Goal: Information Seeking & Learning: Learn about a topic

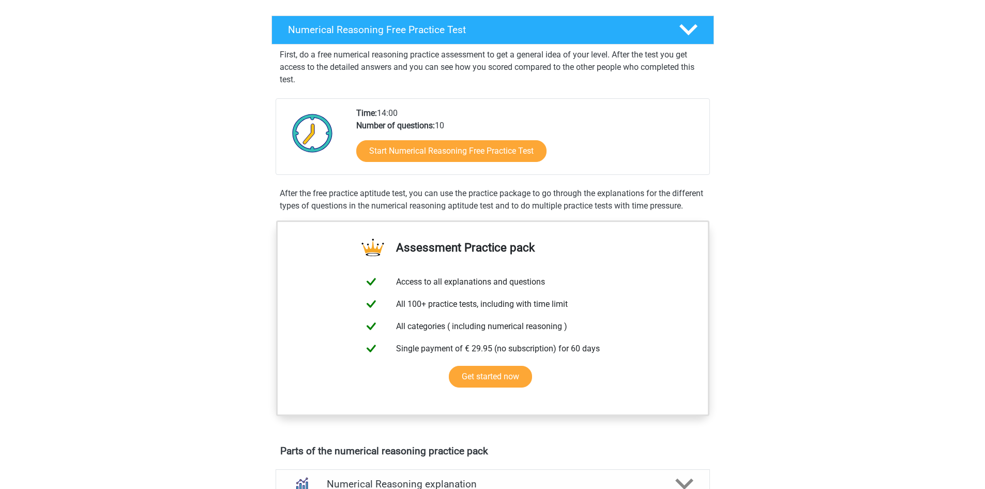
scroll to position [207, 0]
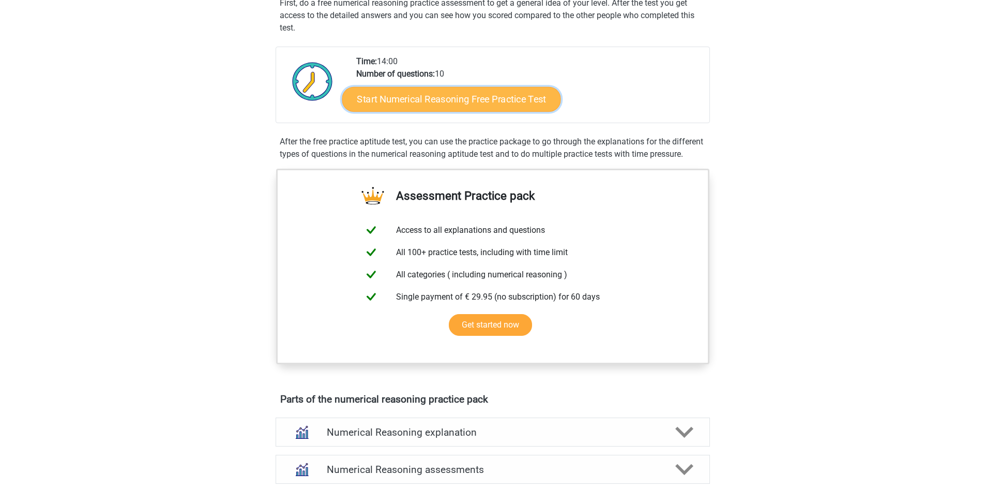
click at [428, 107] on link "Start Numerical Reasoning Free Practice Test" at bounding box center [451, 98] width 219 height 25
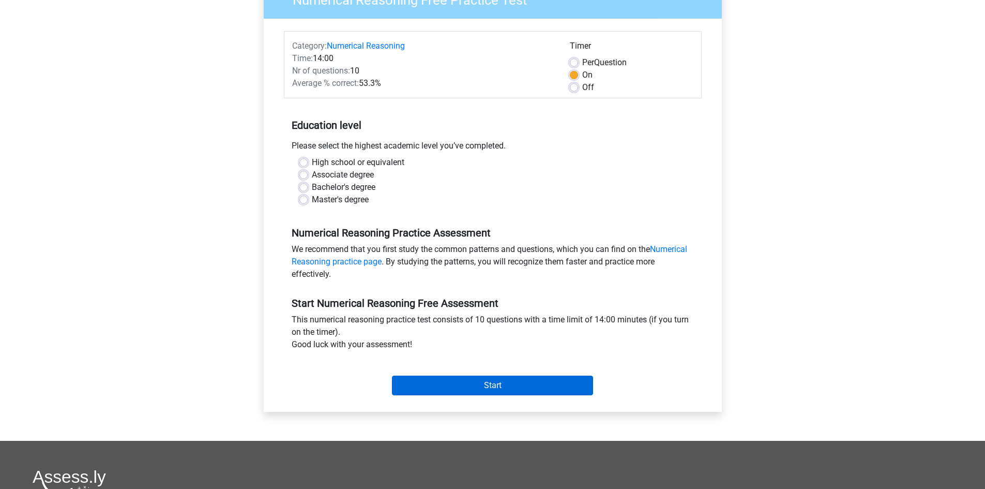
scroll to position [207, 0]
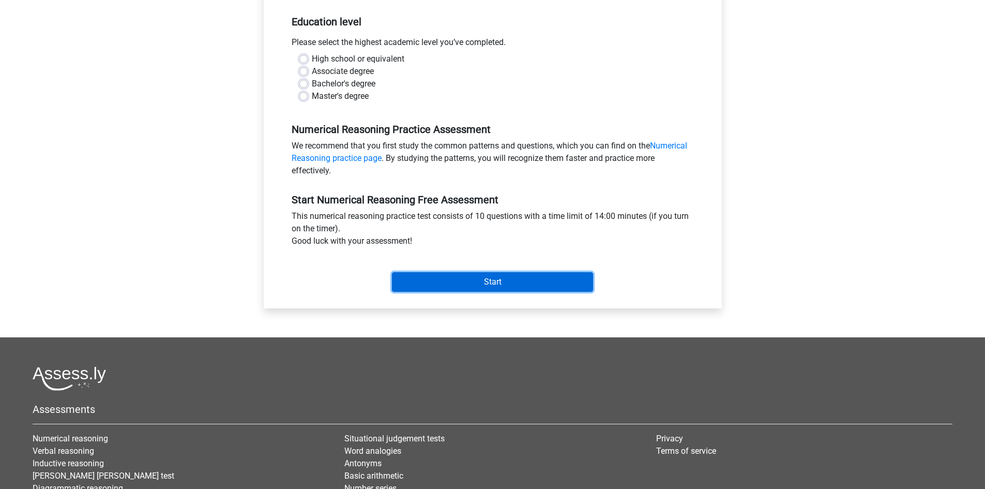
click at [488, 277] on input "Start" at bounding box center [492, 282] width 201 height 20
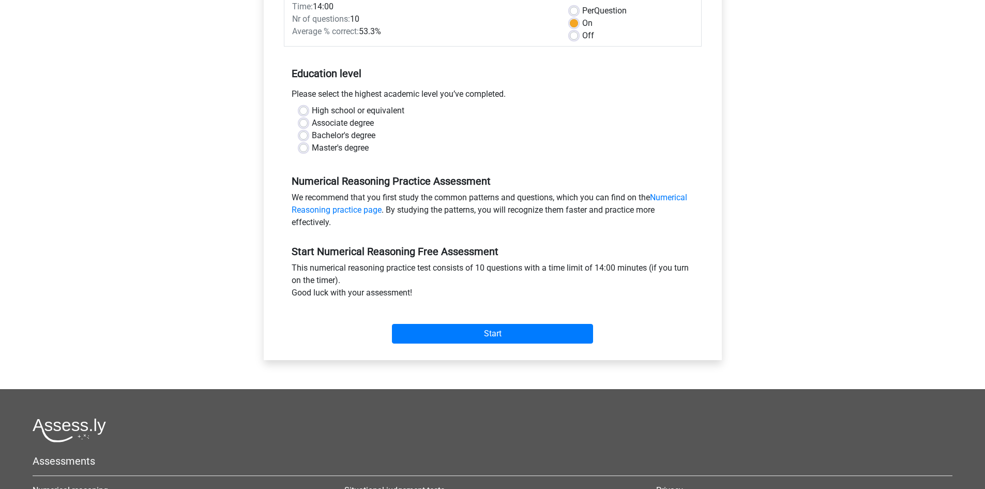
drag, startPoint x: 391, startPoint y: 135, endPoint x: 388, endPoint y: 130, distance: 6.5
click at [391, 135] on div "Bachelor's degree" at bounding box center [492, 135] width 387 height 12
click at [379, 113] on label "High school or equivalent" at bounding box center [358, 110] width 93 height 12
click at [308, 113] on input "High school or equivalent" at bounding box center [303, 109] width 8 height 10
radio input "true"
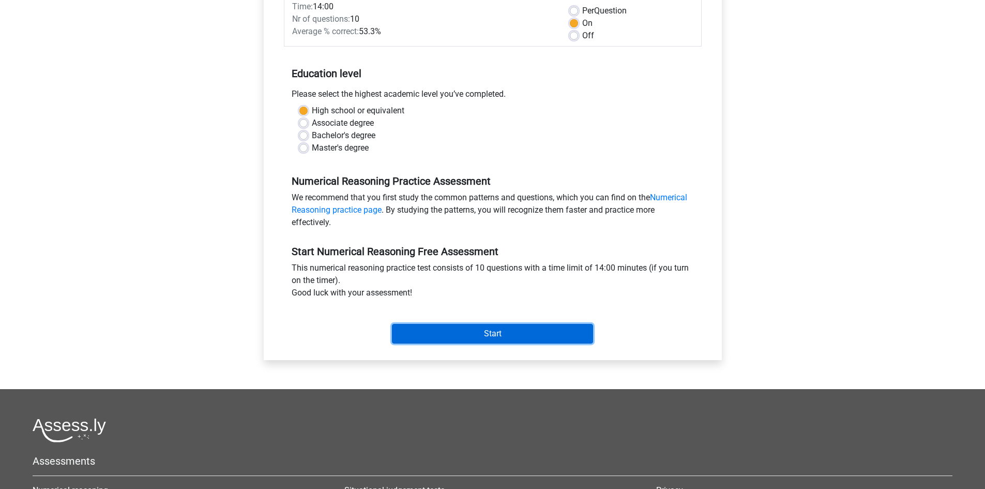
click at [436, 331] on input "Start" at bounding box center [492, 334] width 201 height 20
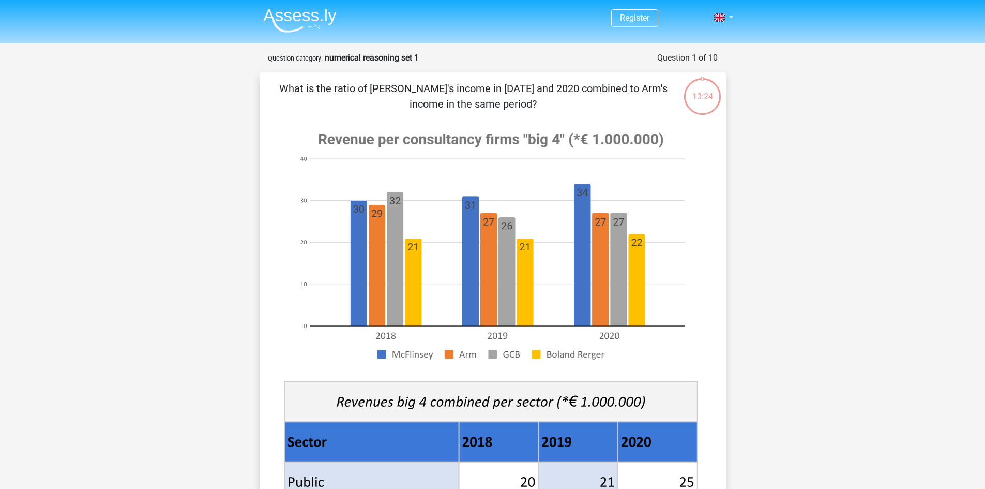
scroll to position [310, 0]
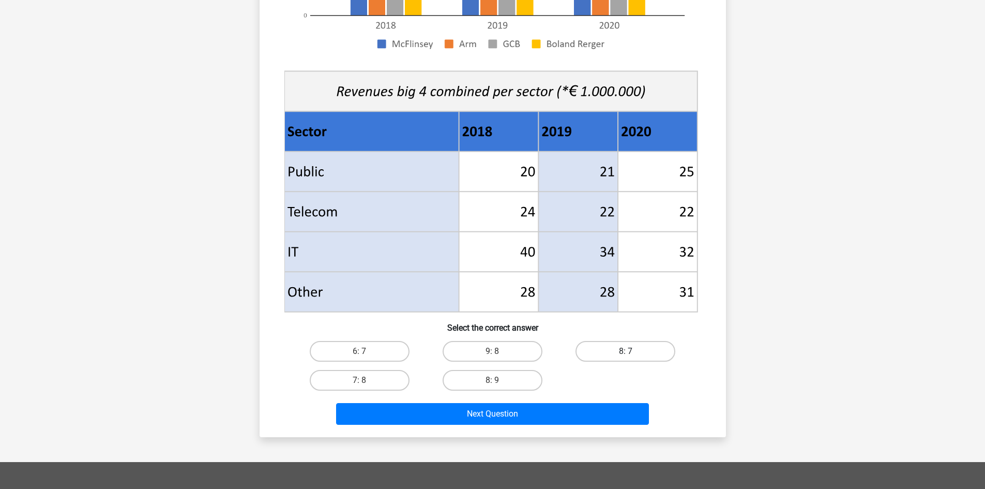
click at [585, 352] on label "8: 7" at bounding box center [626, 351] width 100 height 21
click at [626, 352] on input "8: 7" at bounding box center [629, 354] width 7 height 7
radio input "true"
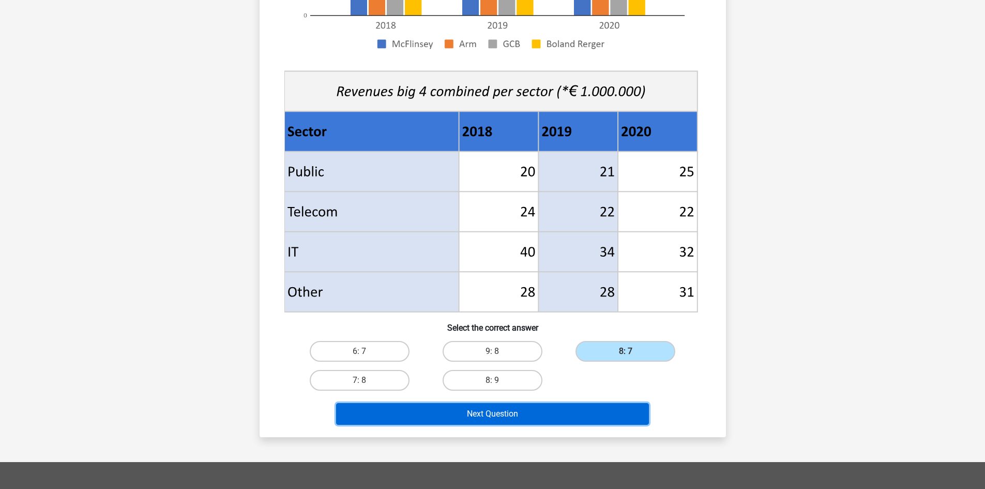
click at [566, 403] on button "Next Question" at bounding box center [492, 414] width 313 height 22
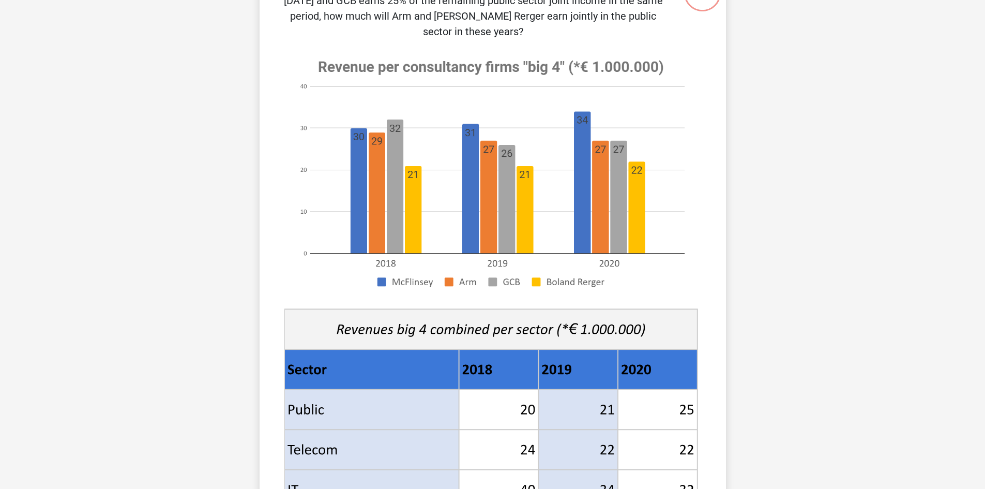
scroll to position [52, 0]
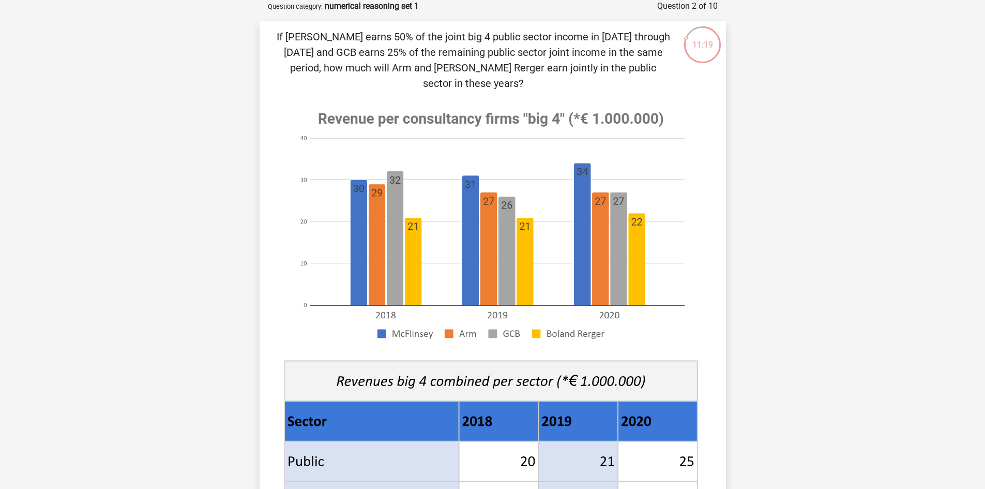
click at [434, 69] on p "If McFlinsey earns 50% of the joint big 4 public sector income in 2018 through …" at bounding box center [473, 60] width 395 height 62
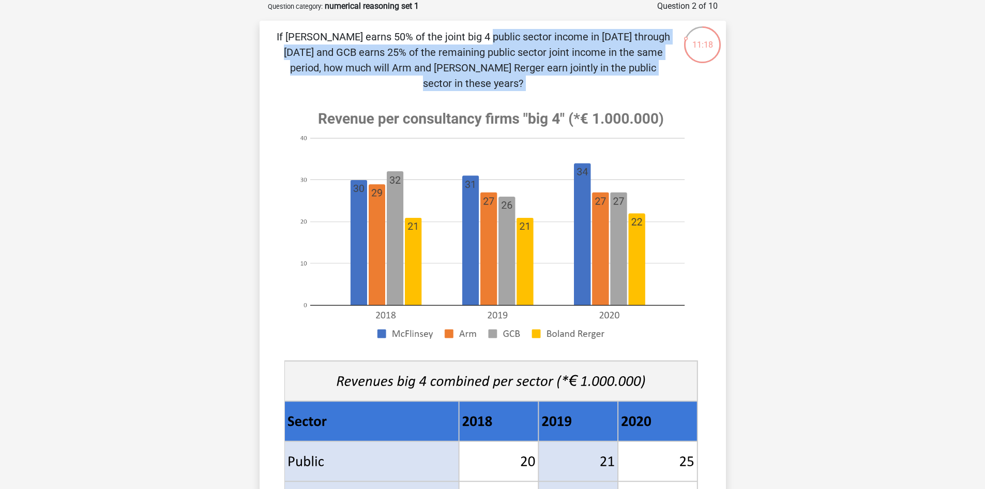
click at [434, 69] on p "If McFlinsey earns 50% of the joint big 4 public sector income in 2018 through …" at bounding box center [473, 60] width 395 height 62
click at [457, 99] on image at bounding box center [490, 225] width 413 height 252
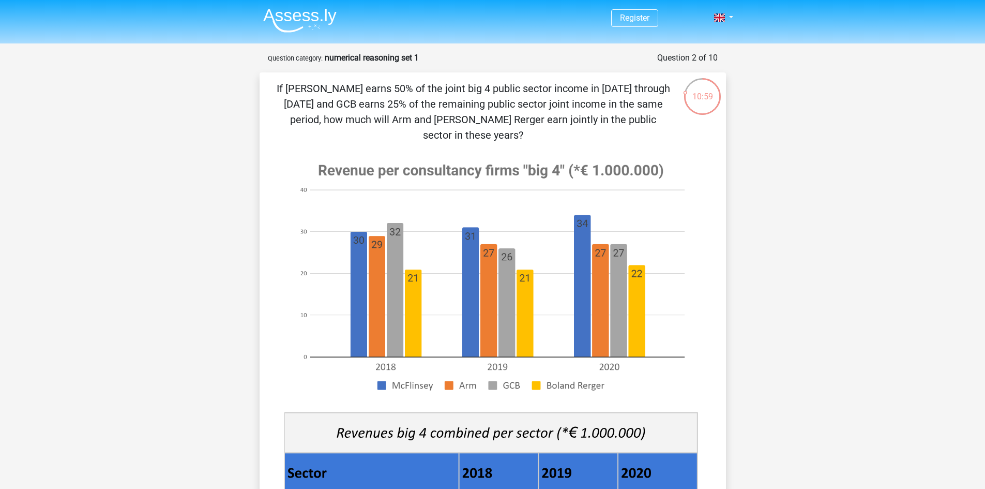
scroll to position [310, 0]
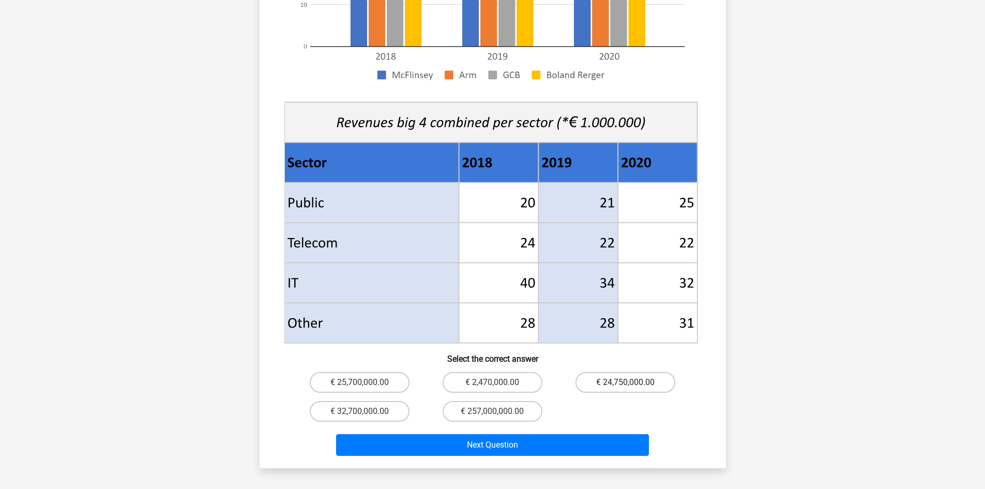
click at [592, 372] on label "€ 24,750,000.00" at bounding box center [626, 382] width 100 height 21
click at [626, 382] on input "€ 24,750,000.00" at bounding box center [629, 385] width 7 height 7
radio input "true"
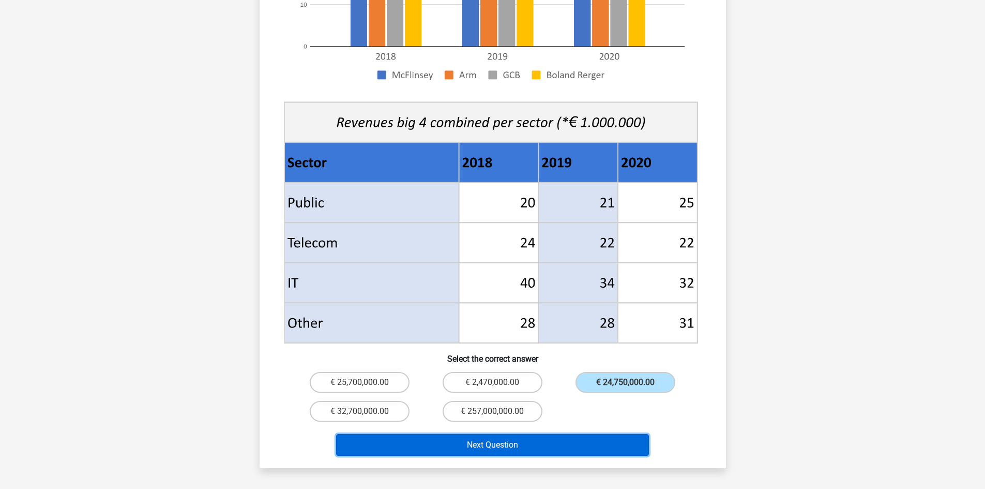
click at [600, 434] on button "Next Question" at bounding box center [492, 445] width 313 height 22
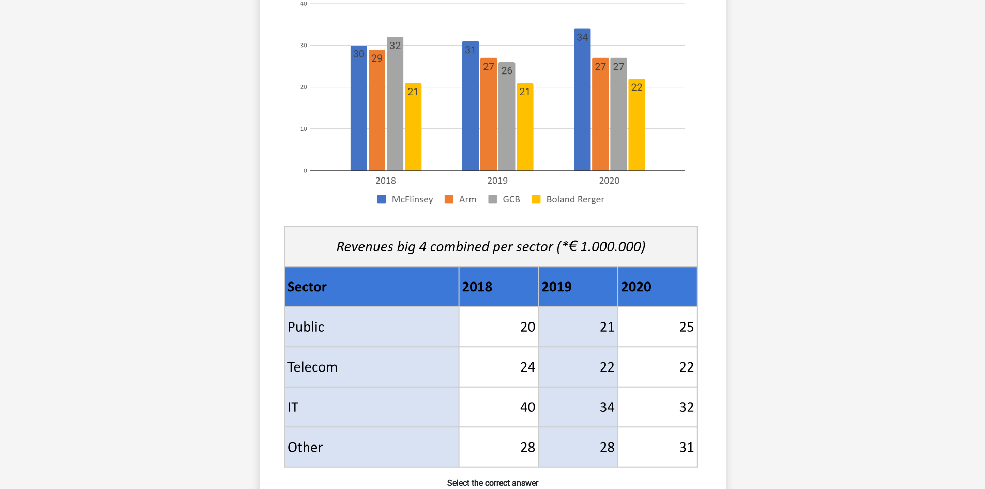
scroll to position [465, 0]
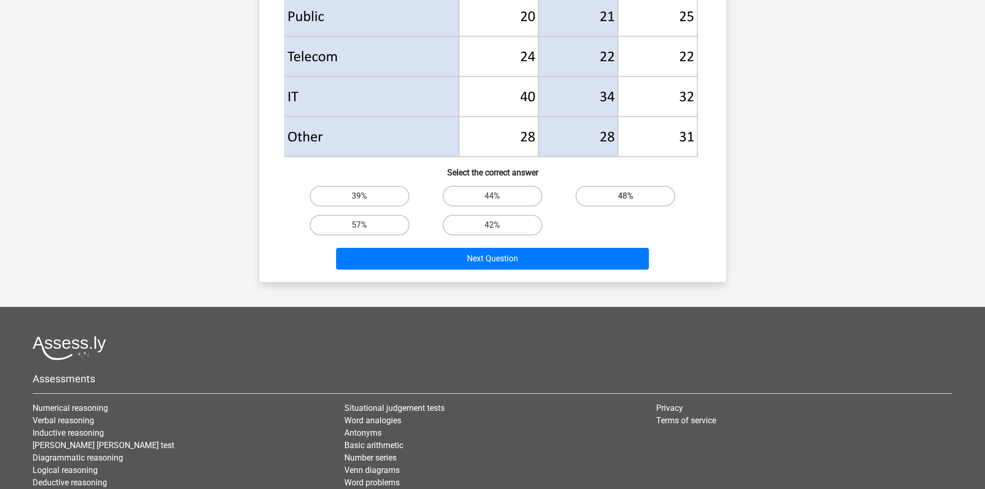
click at [609, 197] on label "48%" at bounding box center [626, 196] width 100 height 21
click at [626, 197] on input "48%" at bounding box center [629, 199] width 7 height 7
radio input "true"
click at [595, 247] on div "Next Question" at bounding box center [492, 256] width 433 height 34
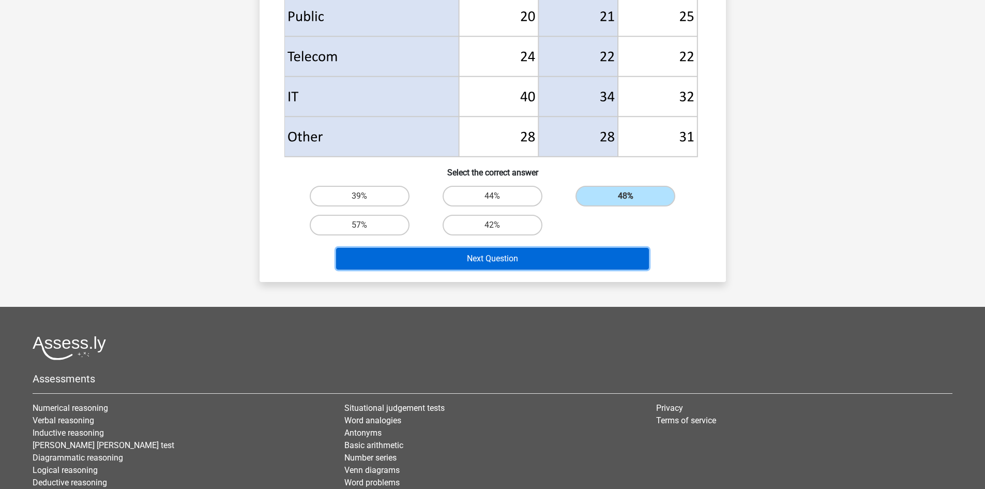
click at [599, 255] on button "Next Question" at bounding box center [492, 259] width 313 height 22
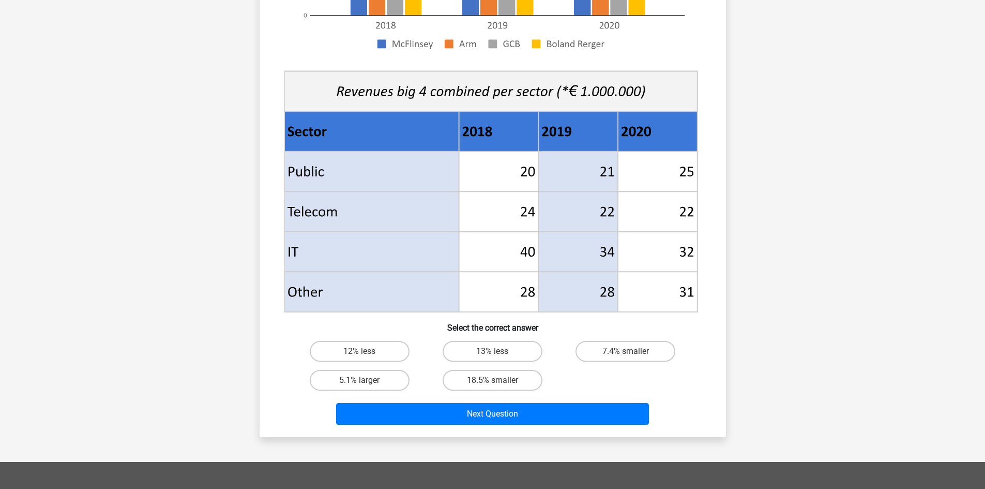
scroll to position [414, 0]
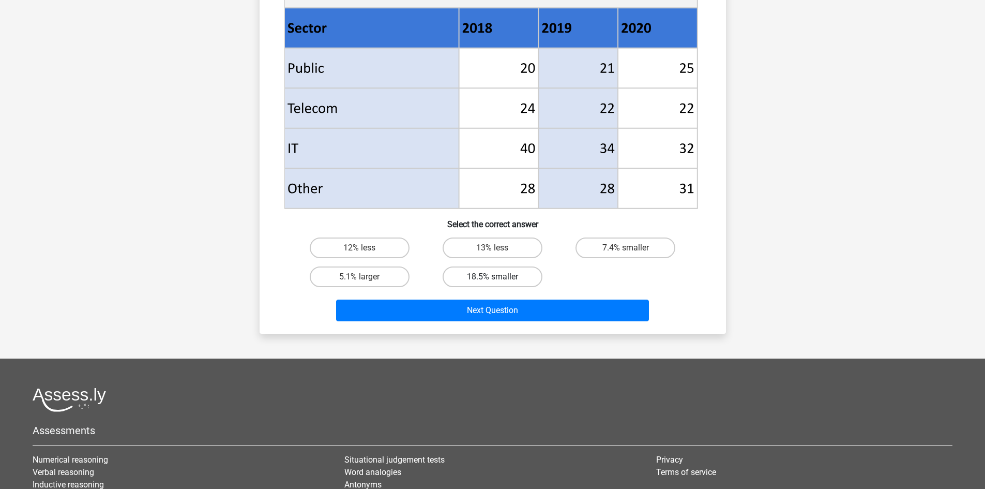
drag, startPoint x: 502, startPoint y: 274, endPoint x: 511, endPoint y: 290, distance: 18.7
click at [501, 275] on label "18.5% smaller" at bounding box center [493, 276] width 100 height 21
click at [499, 277] on input "18.5% smaller" at bounding box center [495, 280] width 7 height 7
radio input "true"
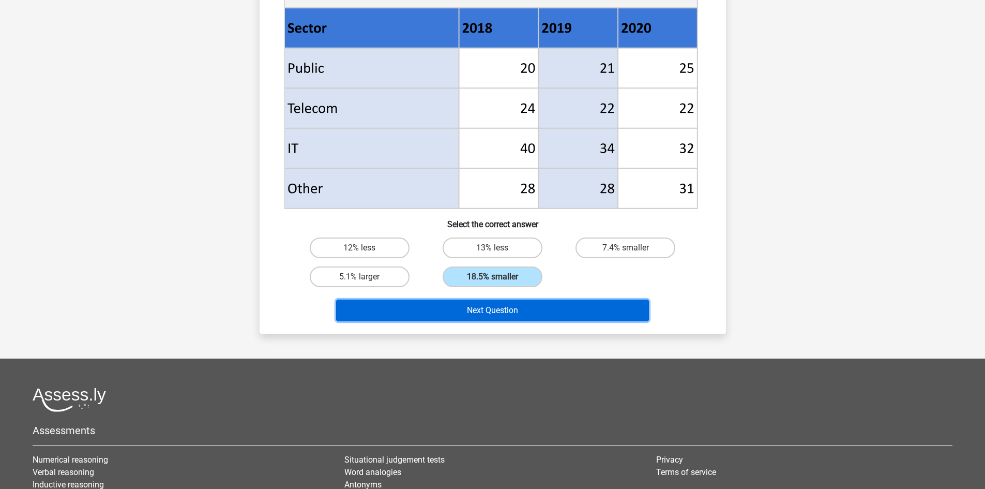
click at [519, 317] on button "Next Question" at bounding box center [492, 310] width 313 height 22
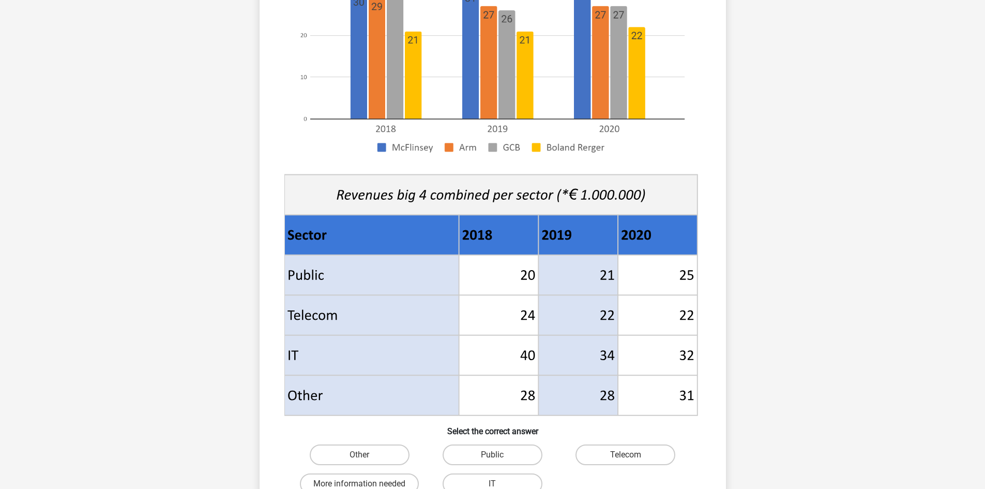
scroll to position [259, 0]
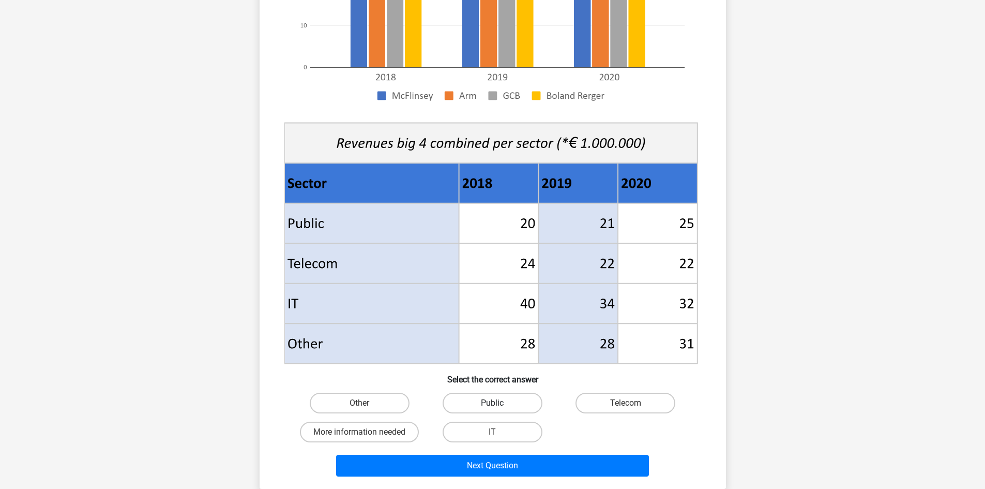
click at [461, 405] on label "Public" at bounding box center [493, 402] width 100 height 21
click at [492, 405] on input "Public" at bounding box center [495, 406] width 7 height 7
radio input "true"
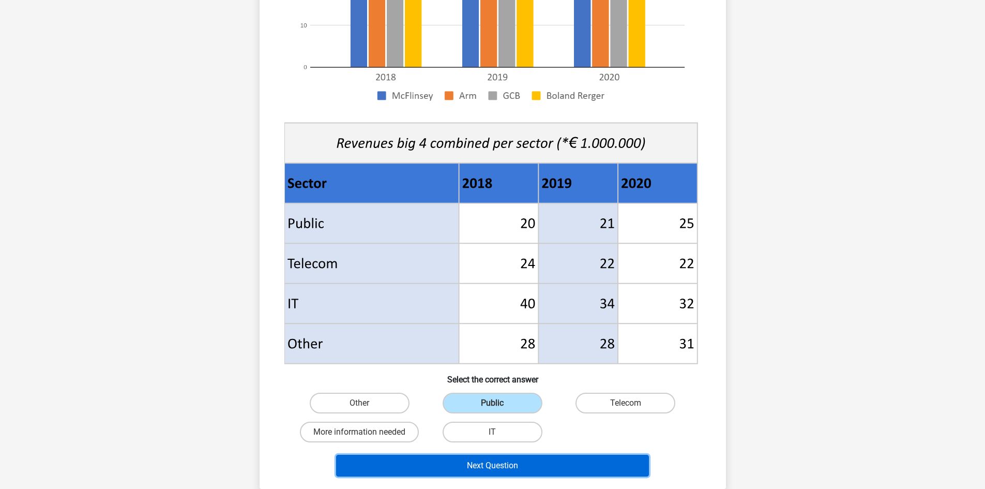
click at [468, 468] on button "Next Question" at bounding box center [492, 466] width 313 height 22
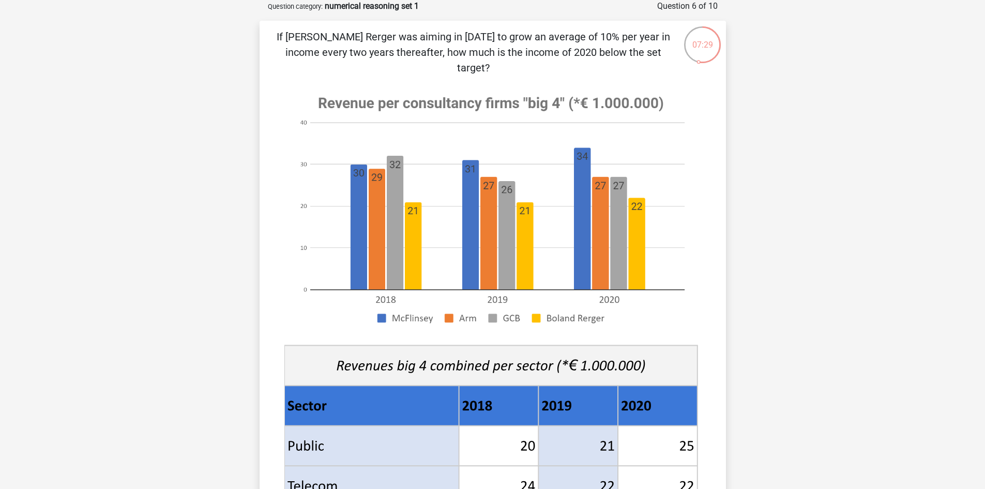
scroll to position [310, 0]
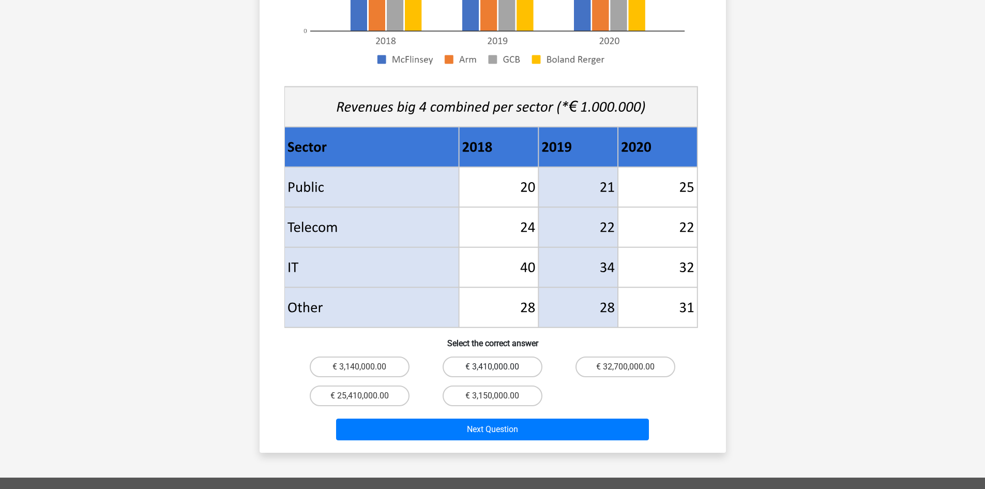
click at [491, 356] on label "€ 3,410,000.00" at bounding box center [493, 366] width 100 height 21
click at [492, 367] on input "€ 3,410,000.00" at bounding box center [495, 370] width 7 height 7
radio input "true"
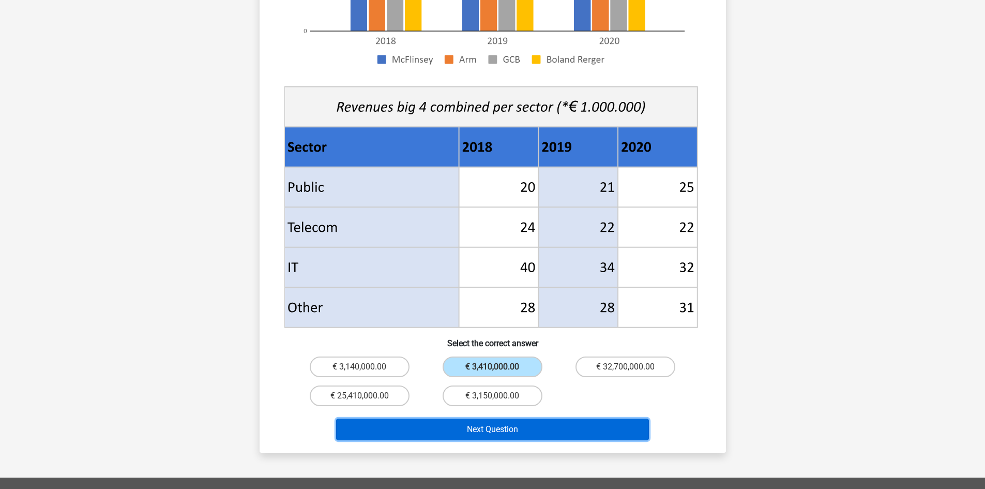
click at [527, 418] on button "Next Question" at bounding box center [492, 429] width 313 height 22
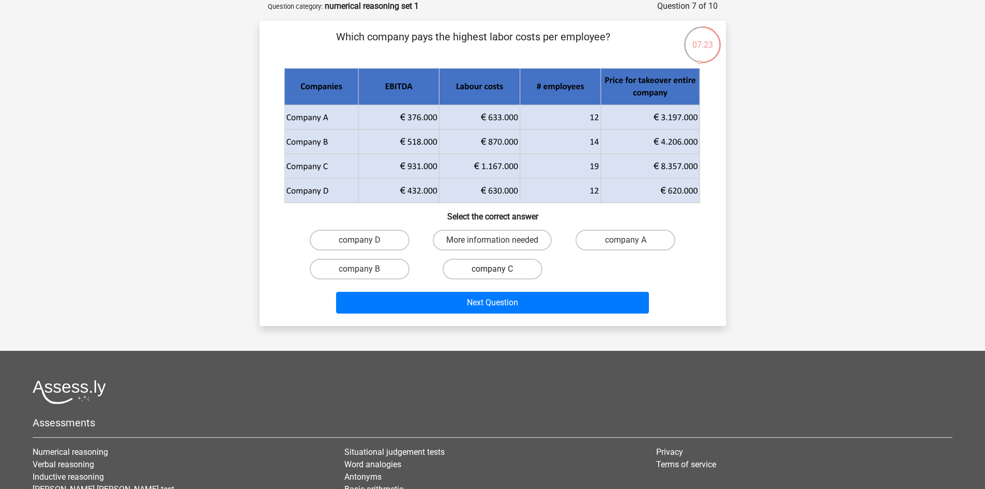
scroll to position [0, 0]
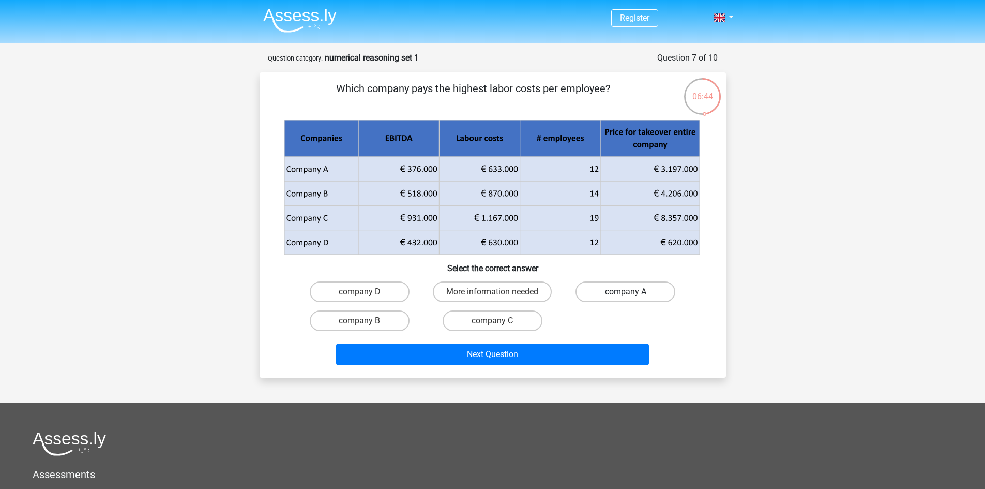
click at [644, 287] on label "company A" at bounding box center [626, 291] width 100 height 21
click at [632, 292] on input "company A" at bounding box center [629, 295] width 7 height 7
radio input "true"
click at [601, 367] on div "Next Question" at bounding box center [492, 356] width 399 height 26
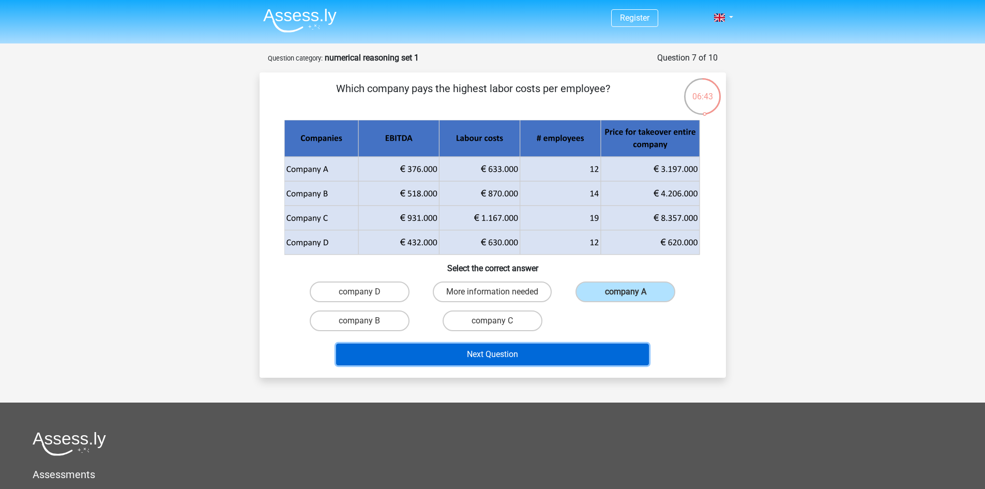
click at [603, 354] on button "Next Question" at bounding box center [492, 354] width 313 height 22
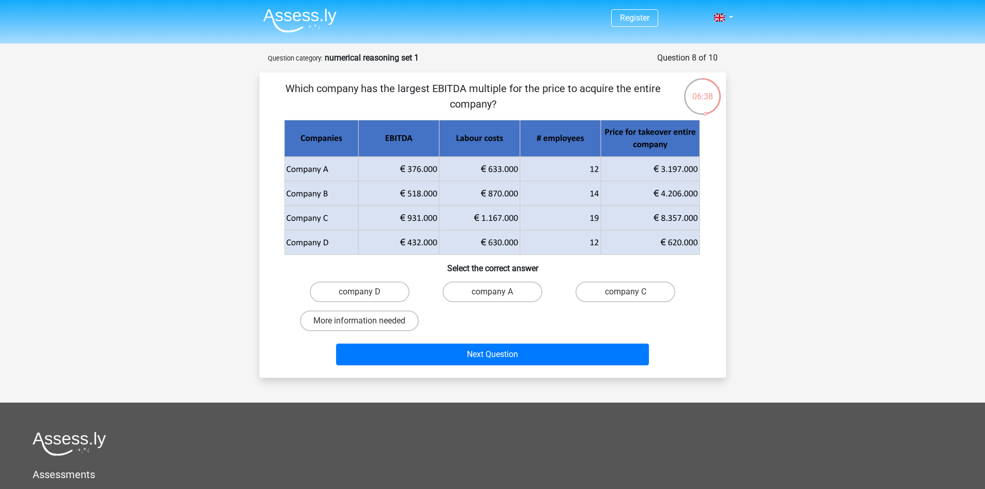
click at [550, 90] on p "Which company has the largest EBITDA multiple for the price to acquire the enti…" at bounding box center [473, 96] width 395 height 31
click at [601, 287] on label "company C" at bounding box center [626, 291] width 100 height 21
click at [626, 292] on input "company C" at bounding box center [629, 295] width 7 height 7
radio input "true"
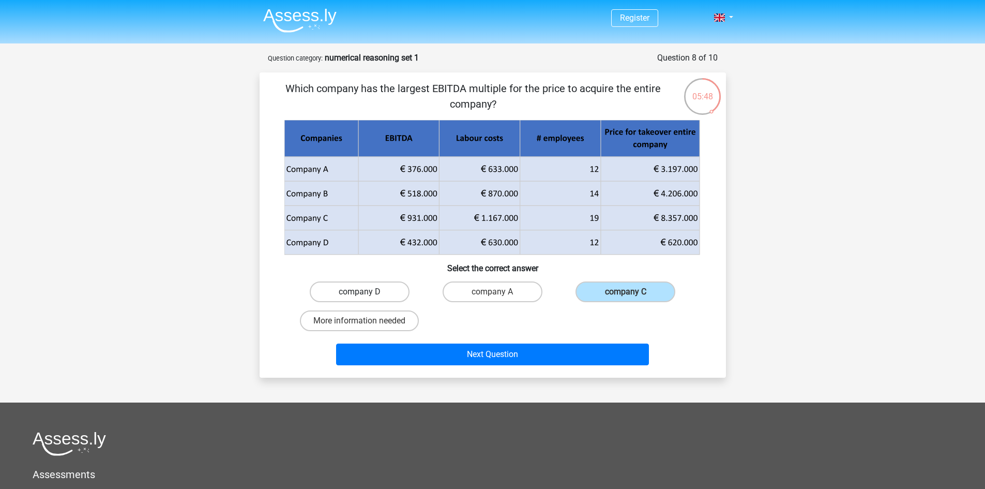
click at [402, 283] on label "company D" at bounding box center [360, 291] width 100 height 21
click at [366, 292] on input "company D" at bounding box center [362, 295] width 7 height 7
radio input "true"
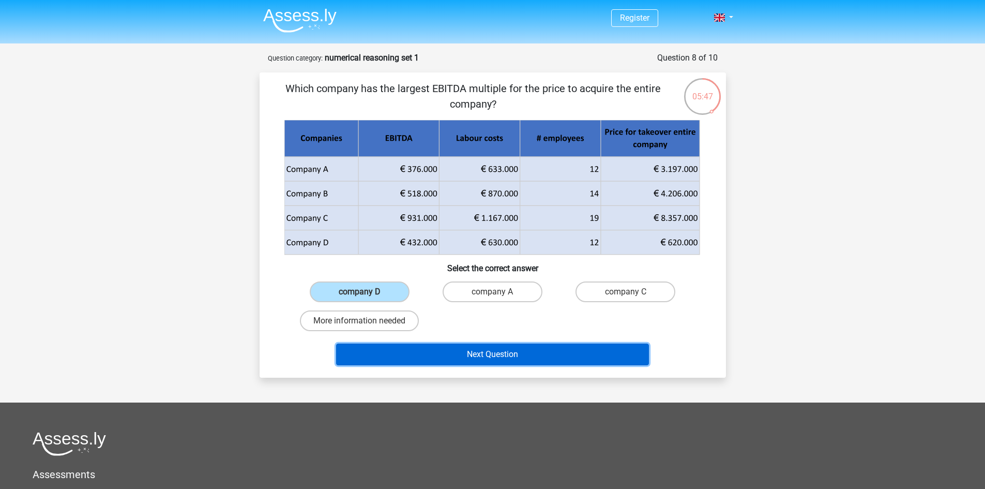
click at [454, 350] on button "Next Question" at bounding box center [492, 354] width 313 height 22
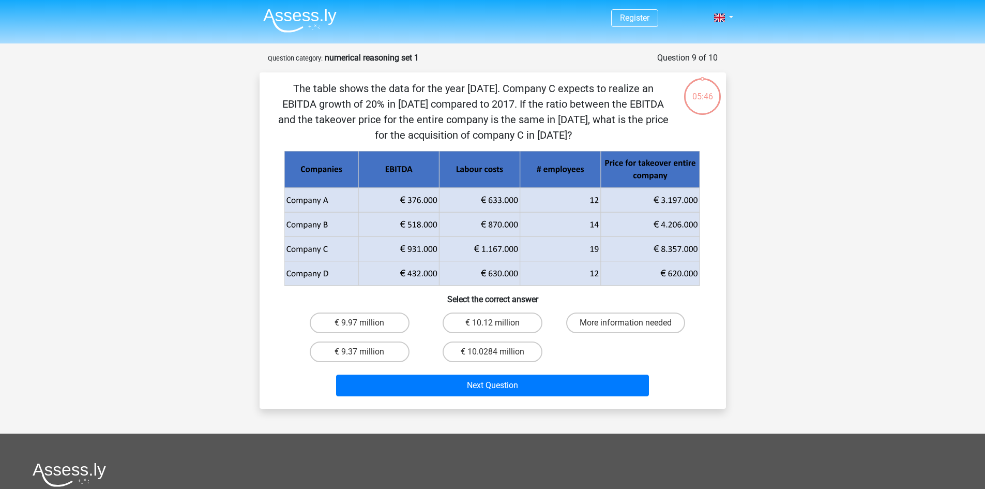
scroll to position [52, 0]
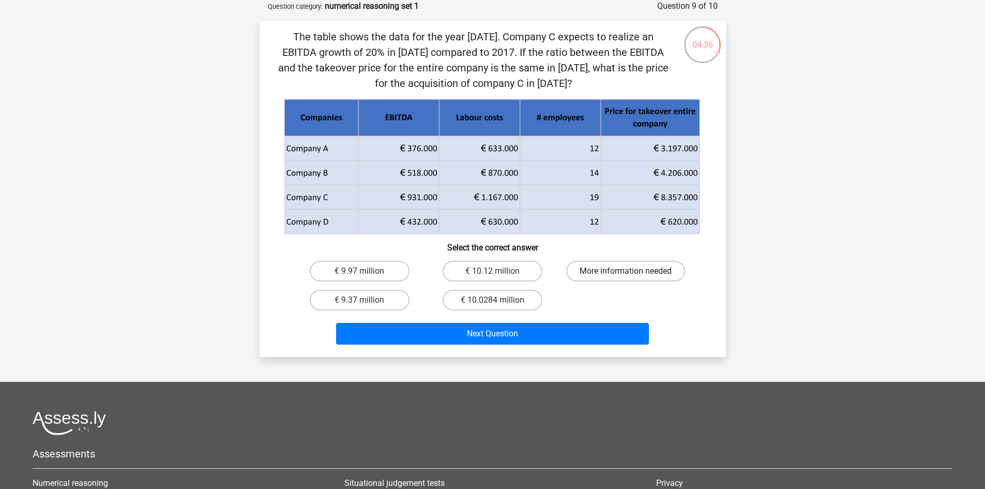
click at [594, 273] on label "More information needed" at bounding box center [625, 271] width 119 height 21
click at [626, 273] on input "More information needed" at bounding box center [629, 274] width 7 height 7
radio input "true"
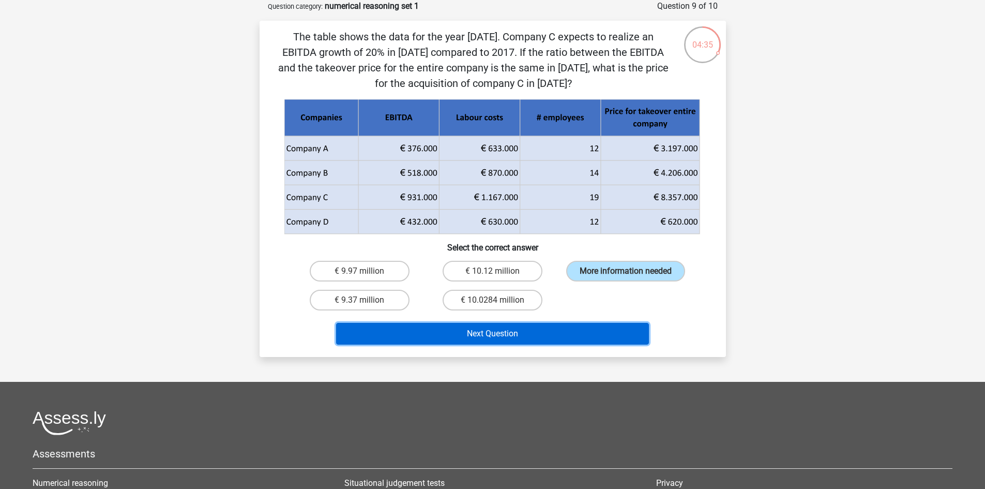
click at [600, 329] on button "Next Question" at bounding box center [492, 334] width 313 height 22
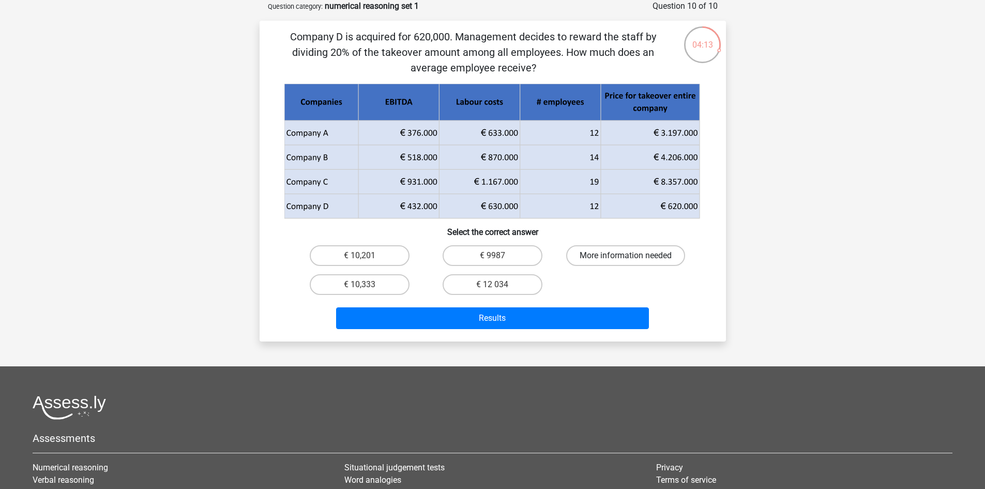
scroll to position [103, 0]
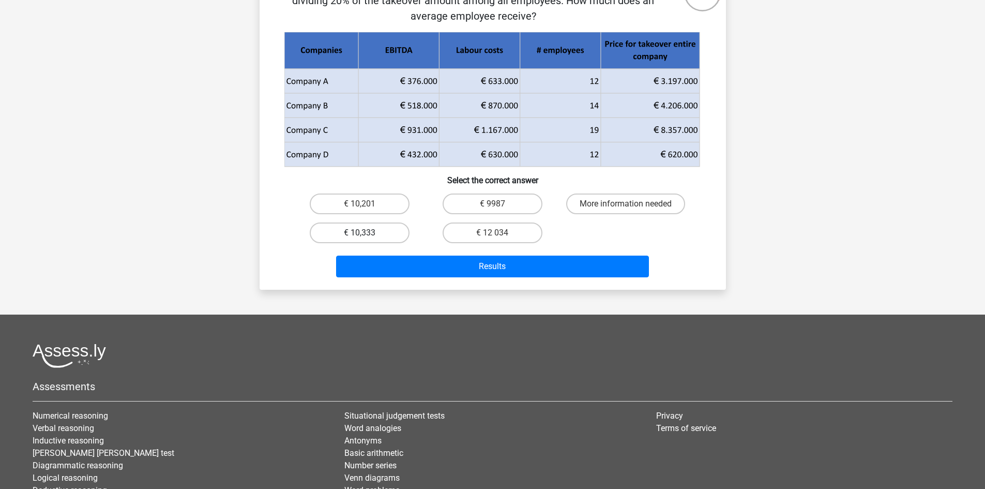
click at [394, 231] on label "€ 10,333" at bounding box center [360, 232] width 100 height 21
click at [366, 233] on input "€ 10,333" at bounding box center [362, 236] width 7 height 7
radio input "true"
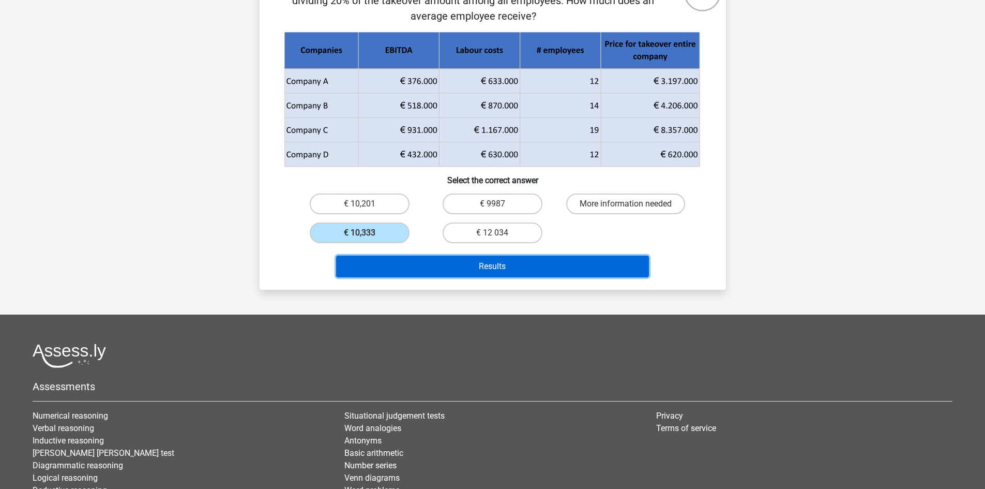
click at [414, 261] on button "Results" at bounding box center [492, 266] width 313 height 22
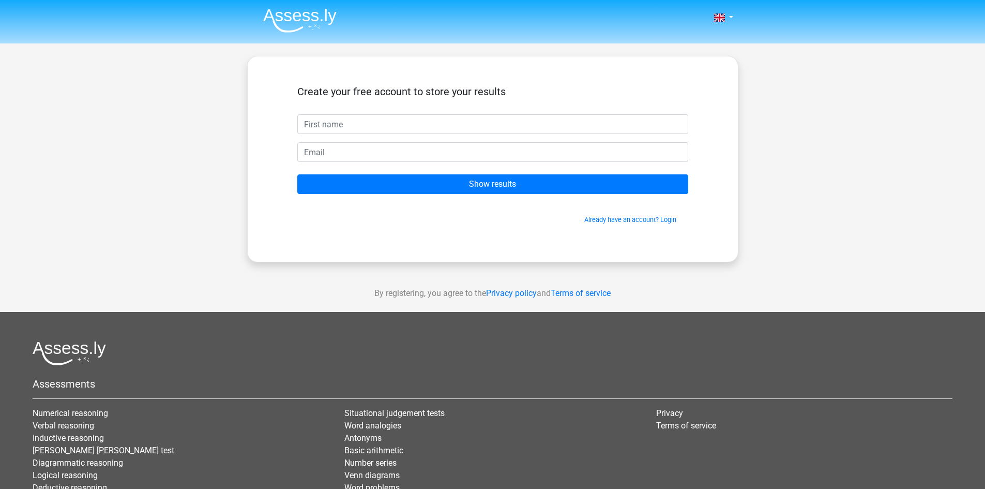
click at [493, 127] on input "text" at bounding box center [492, 124] width 391 height 20
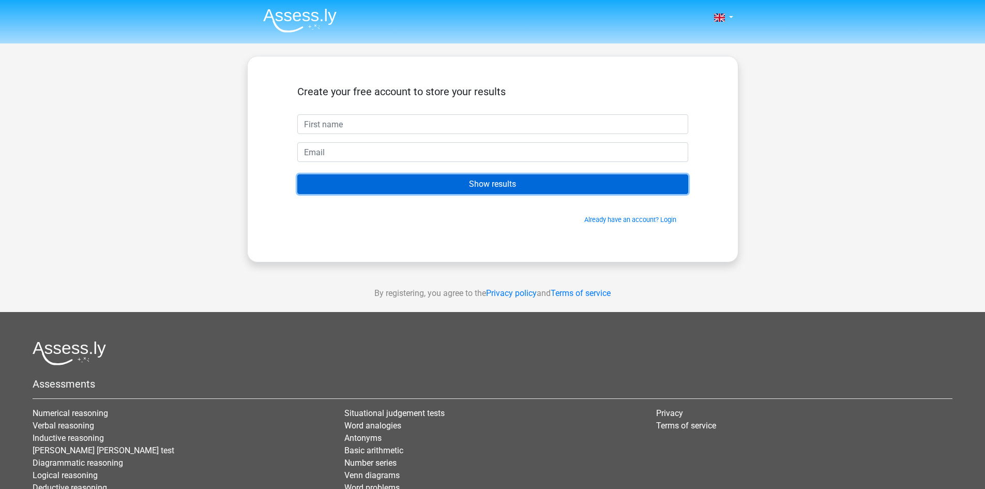
click at [512, 179] on input "Show results" at bounding box center [492, 184] width 391 height 20
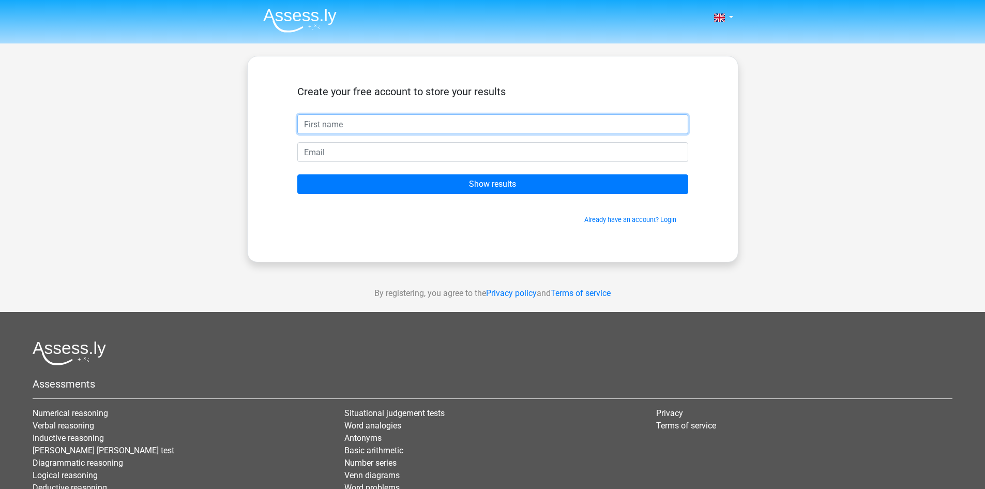
click at [492, 128] on input "text" at bounding box center [492, 124] width 391 height 20
type input "c"
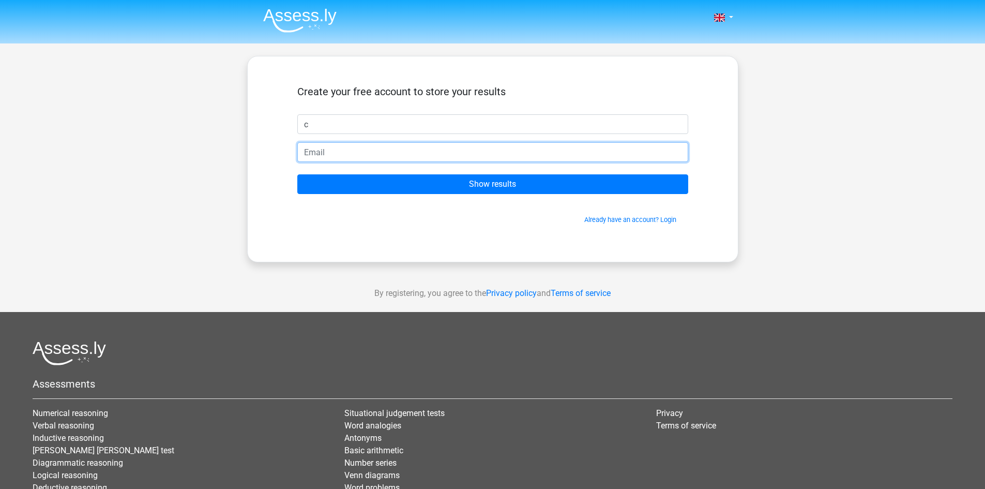
click at [479, 147] on input "email" at bounding box center [492, 152] width 391 height 20
type input "[EMAIL_ADDRESS]"
click at [490, 173] on form "Create your free account to store your results c cdjd@outook.vom Show results A…" at bounding box center [492, 154] width 391 height 139
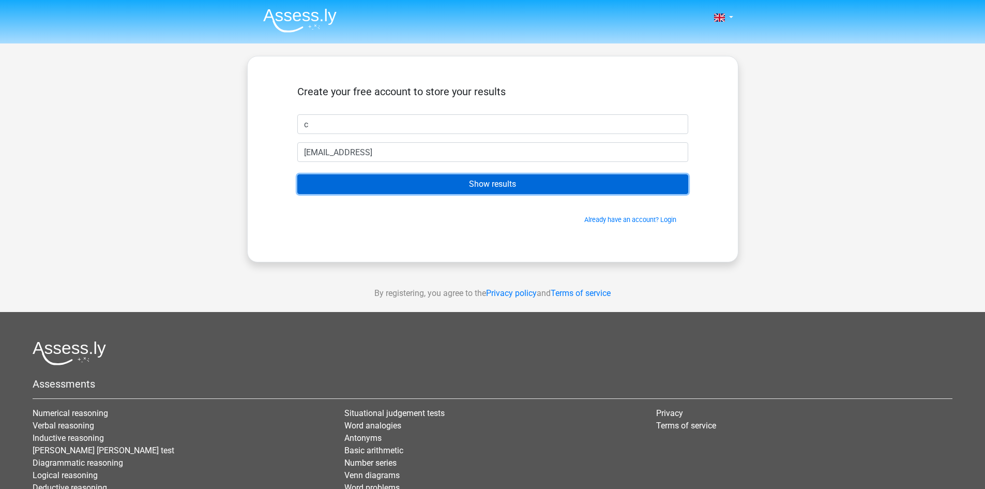
click at [490, 179] on input "Show results" at bounding box center [492, 184] width 391 height 20
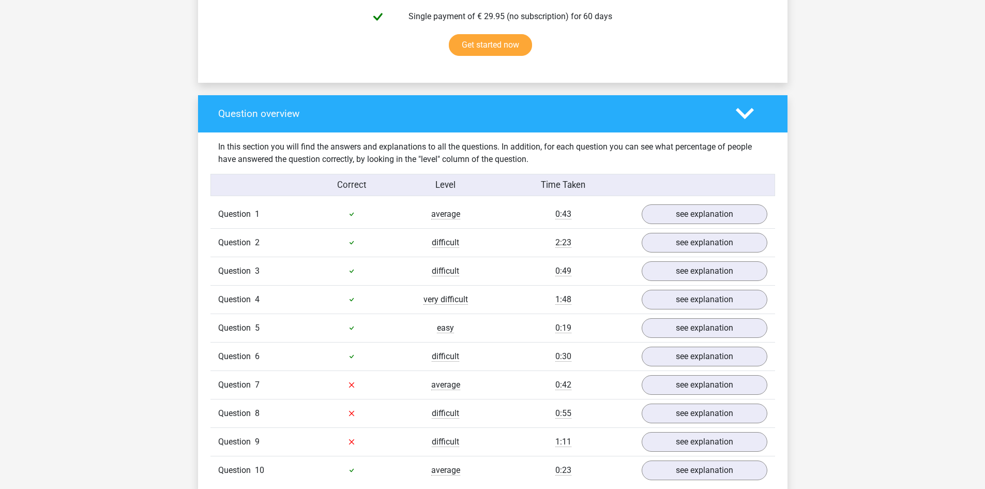
scroll to position [724, 0]
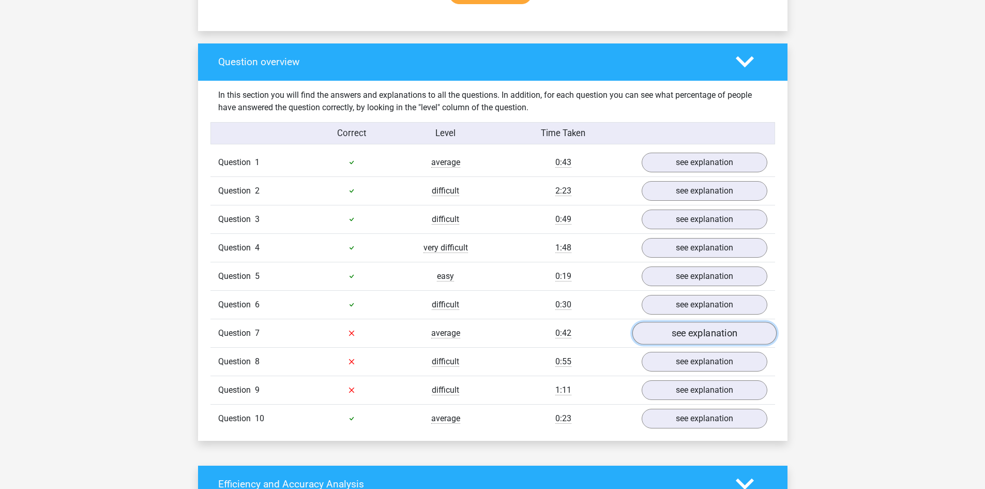
click at [659, 335] on link "see explanation" at bounding box center [704, 333] width 144 height 23
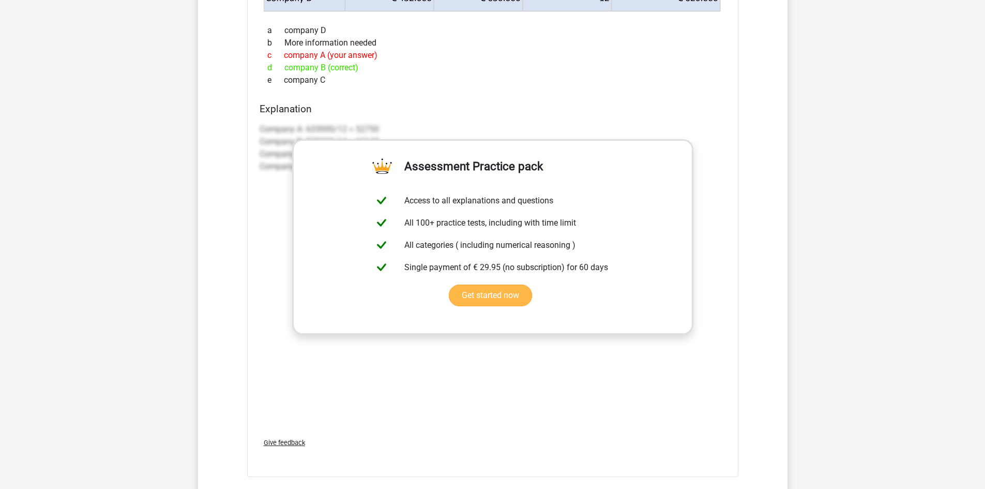
scroll to position [1448, 0]
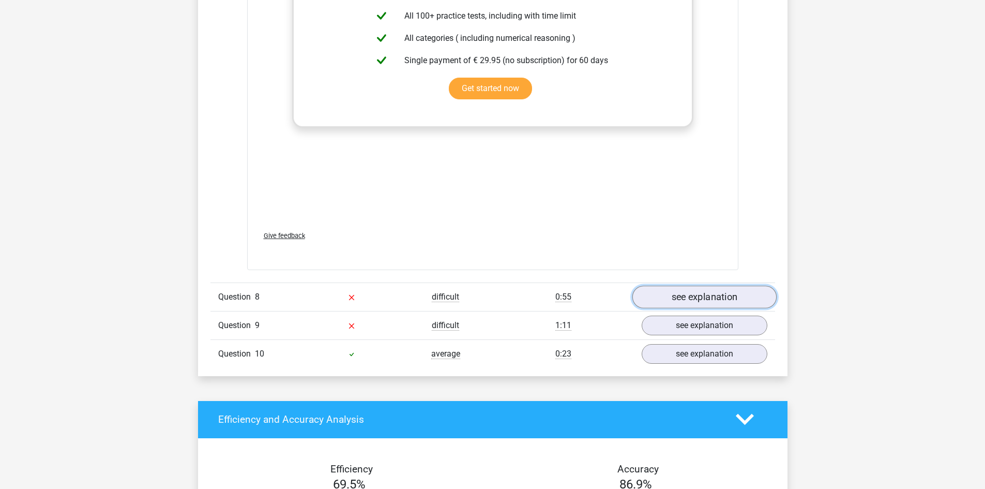
click at [683, 296] on link "see explanation" at bounding box center [704, 296] width 144 height 23
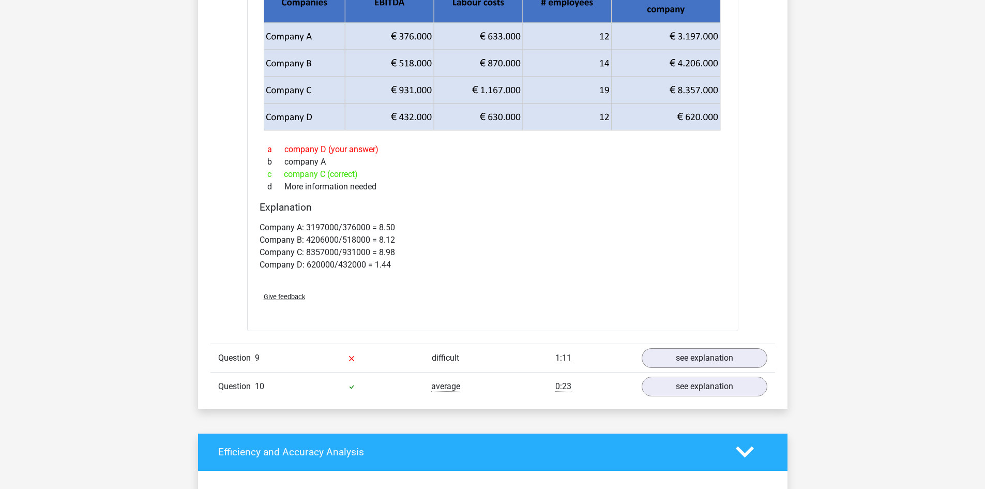
scroll to position [1862, 0]
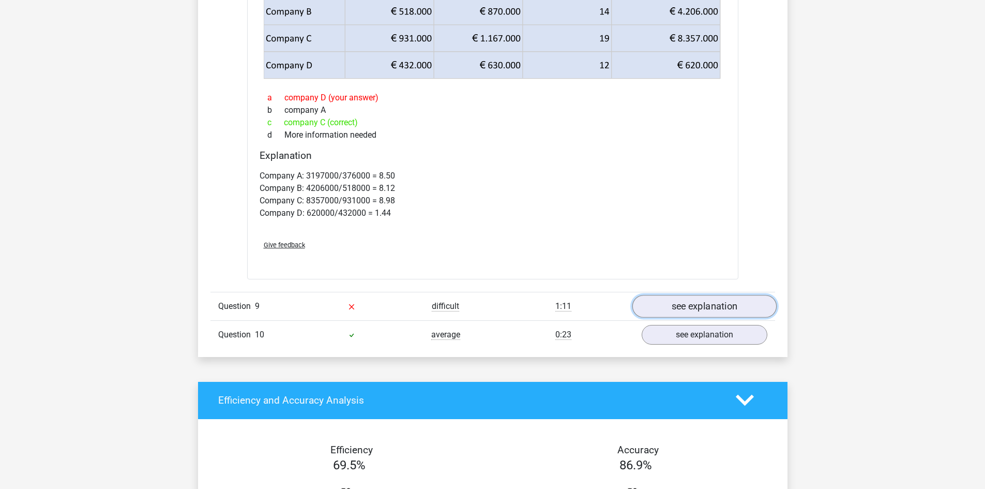
click at [644, 306] on link "see explanation" at bounding box center [704, 306] width 144 height 23
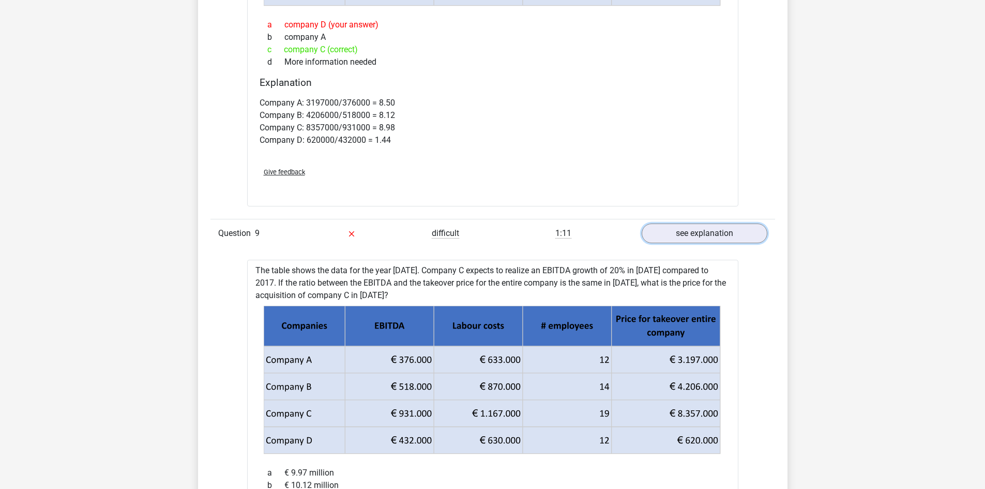
scroll to position [1883, 0]
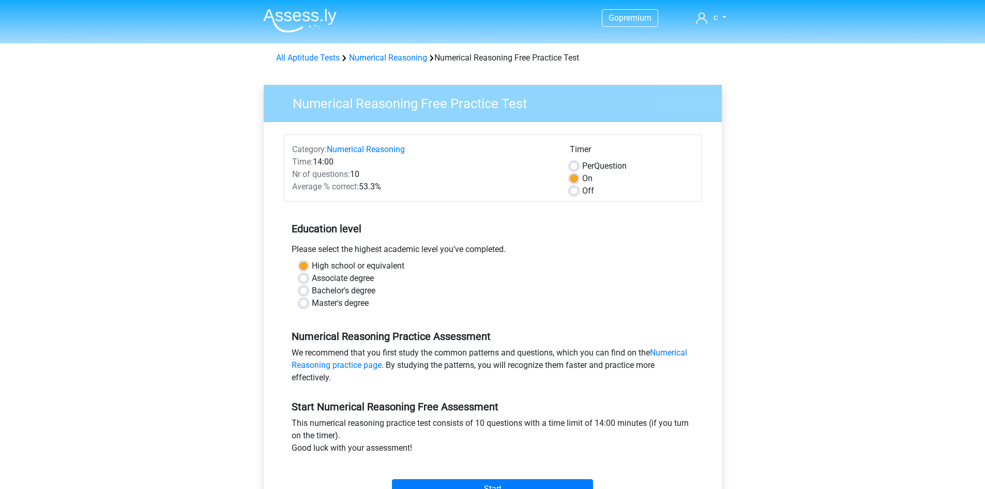
scroll to position [155, 0]
